Goal: Information Seeking & Learning: Learn about a topic

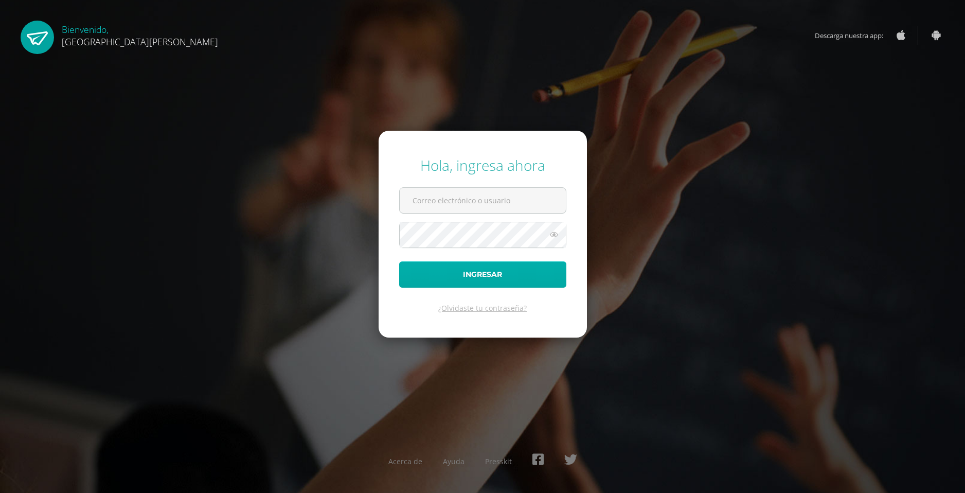
type input "20180066@fatima.edu.gt"
click at [460, 263] on button "Ingresar" at bounding box center [482, 274] width 167 height 26
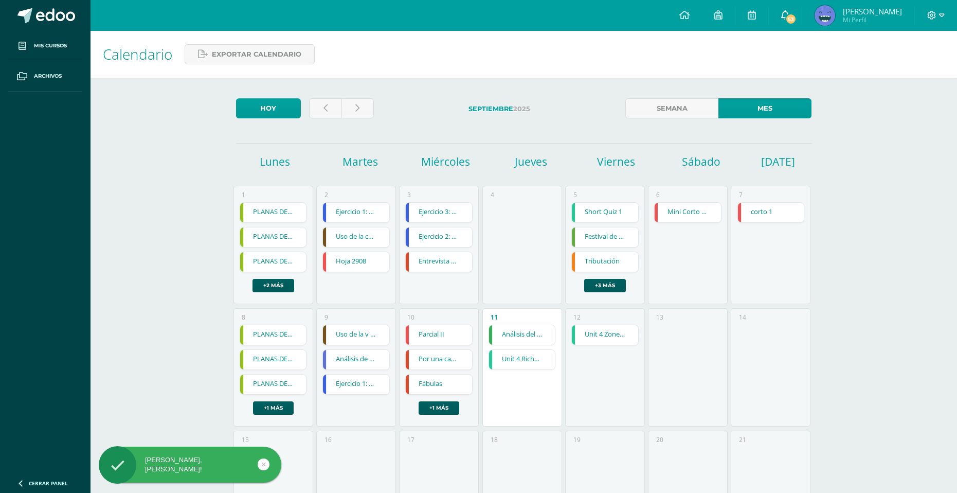
click at [782, 22] on link "53" at bounding box center [785, 15] width 33 height 31
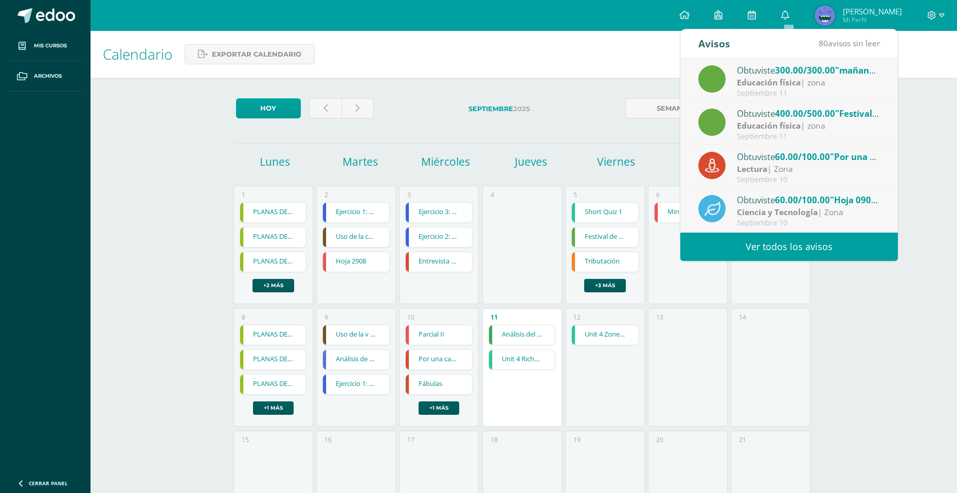
click at [594, 124] on div "[DATE] [DATE] Semana Mes [DATE] [DATE] [DATE] [DATE] [DATE][PERSON_NAME][DATE][…" at bounding box center [524, 448] width 617 height 741
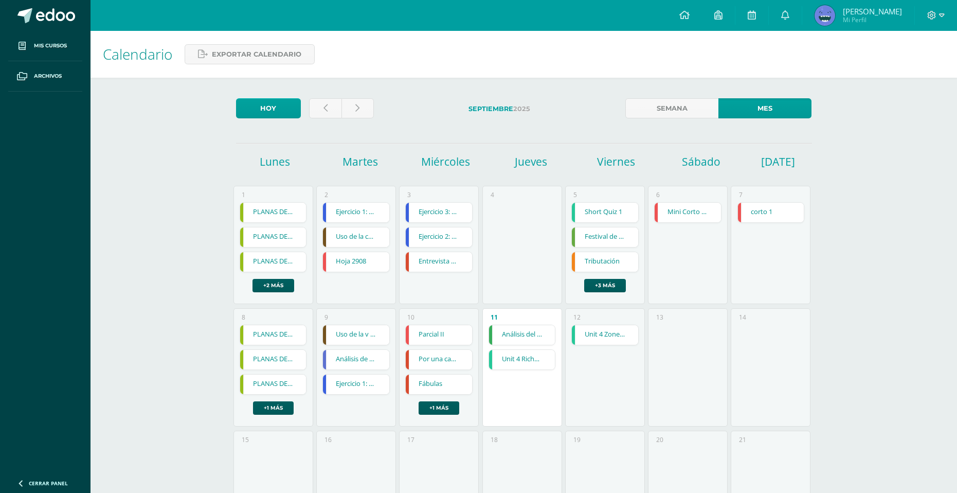
click at [496, 354] on link "Unit 4 Richmond Activity 2" at bounding box center [522, 360] width 66 height 20
